Goal: Information Seeking & Learning: Learn about a topic

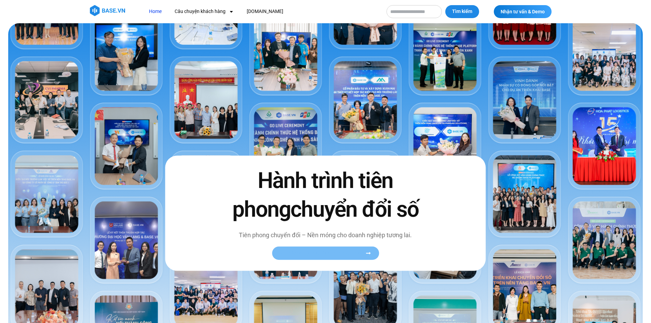
click at [315, 255] on span "Xem toàn bộ câu chuyện khách hàng" at bounding box center [322, 253] width 84 height 5
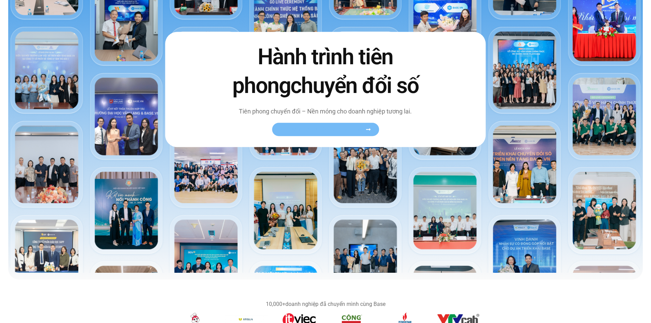
scroll to position [137, 0]
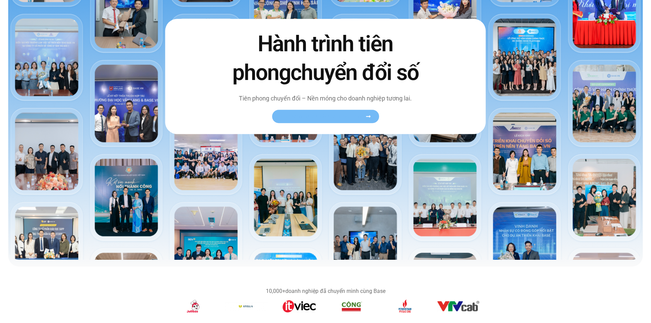
click at [367, 116] on icon at bounding box center [368, 116] width 4 height 2
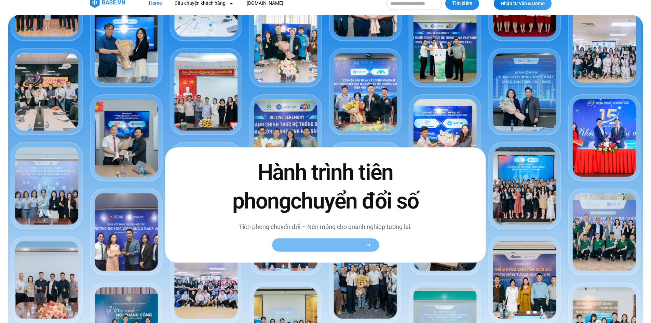
scroll to position [0, 0]
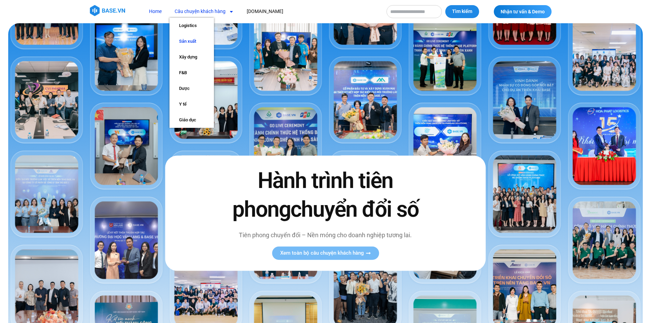
click at [187, 41] on link "Sản xuất" at bounding box center [192, 42] width 44 height 16
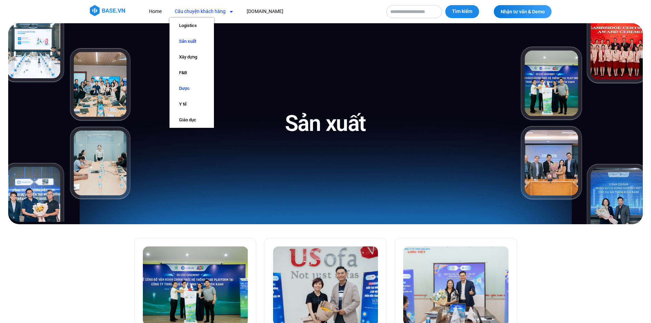
click at [185, 91] on link "Dược" at bounding box center [192, 89] width 44 height 16
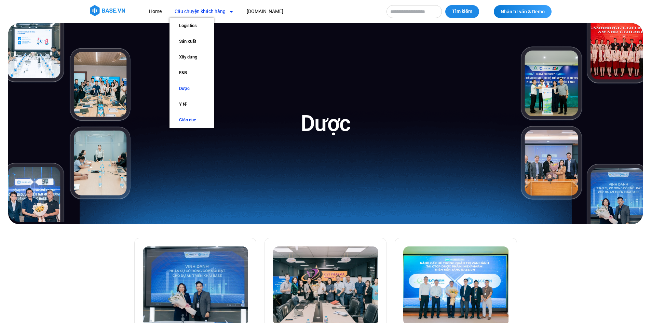
click at [184, 117] on link "Giáo dục" at bounding box center [192, 120] width 44 height 16
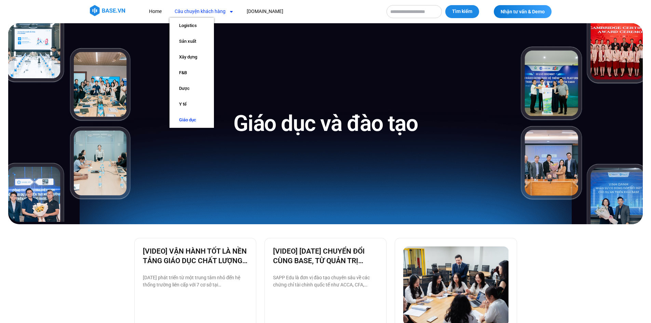
click at [208, 14] on link "Câu chuyện khách hàng" at bounding box center [204, 11] width 69 height 13
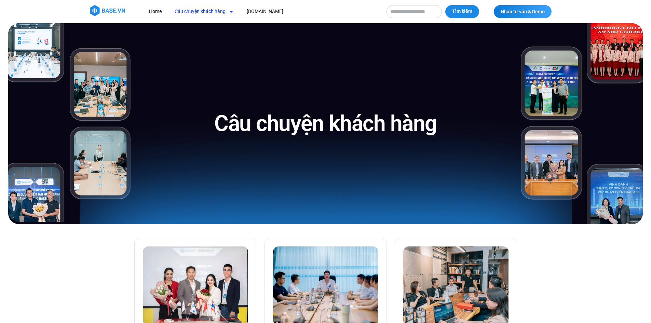
click at [203, 13] on link "Câu chuyện khách hàng" at bounding box center [204, 11] width 69 height 13
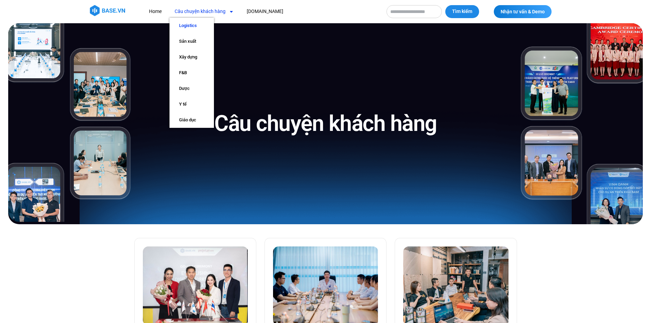
click at [196, 26] on link "Logistics" at bounding box center [192, 26] width 44 height 16
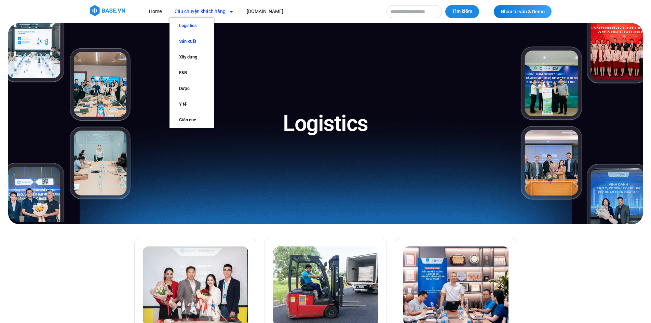
click at [191, 36] on link "Sản xuất" at bounding box center [192, 42] width 44 height 16
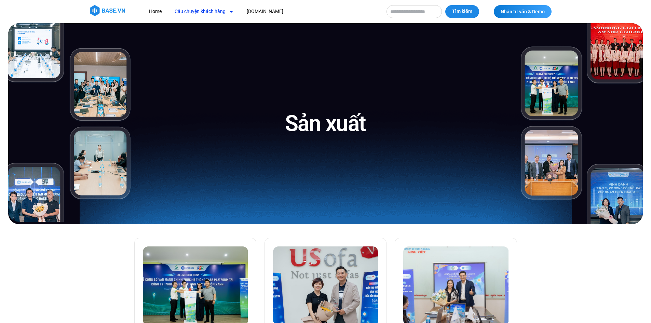
click at [195, 13] on link "Câu chuyện khách hàng" at bounding box center [204, 11] width 69 height 13
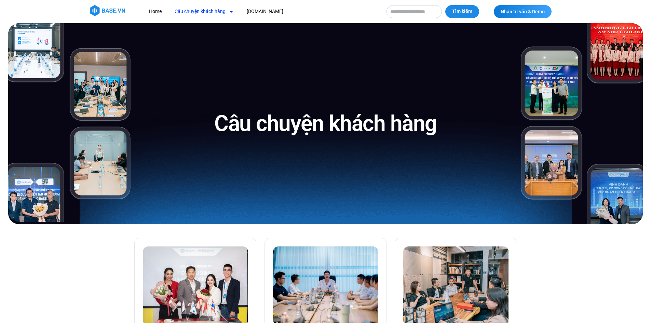
click at [194, 13] on link "Câu chuyện khách hàng" at bounding box center [204, 11] width 69 height 13
click at [255, 13] on link "[DOMAIN_NAME]" at bounding box center [265, 11] width 47 height 13
